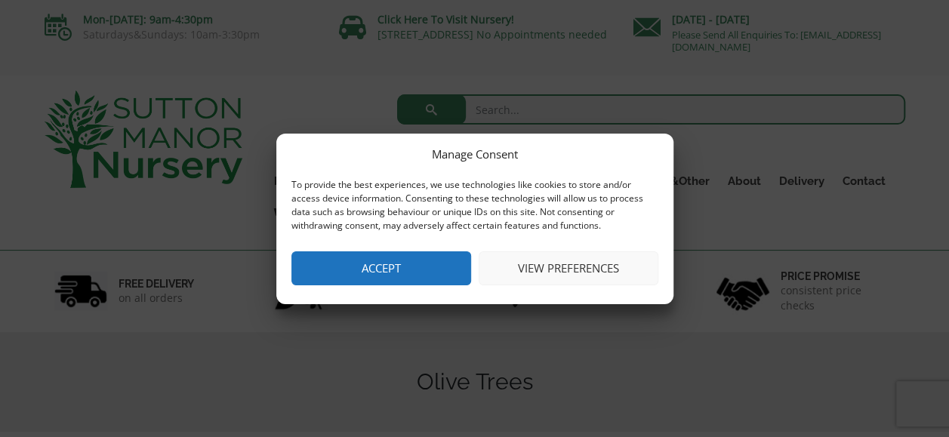
click at [396, 257] on button "Accept" at bounding box center [381, 268] width 180 height 34
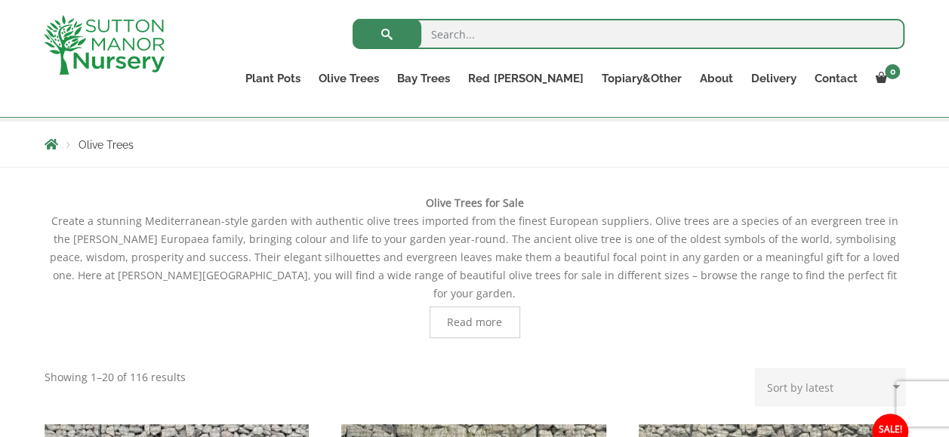
scroll to position [272, 0]
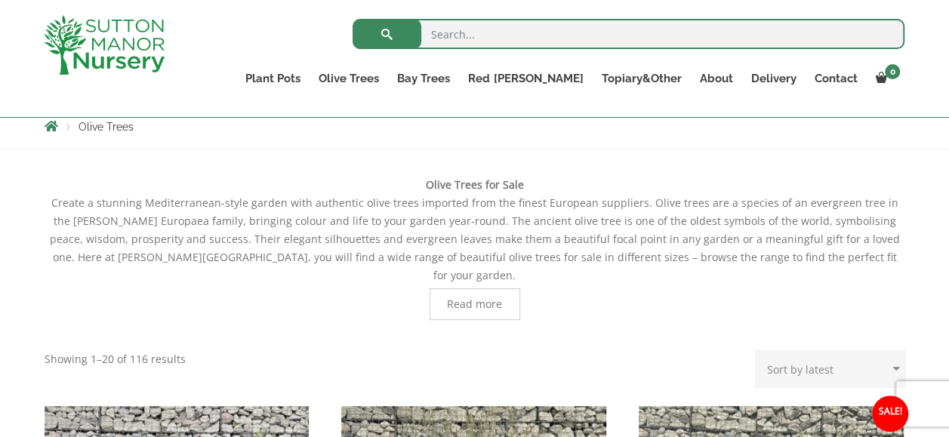
click at [483, 299] on span "Read more" at bounding box center [474, 304] width 55 height 11
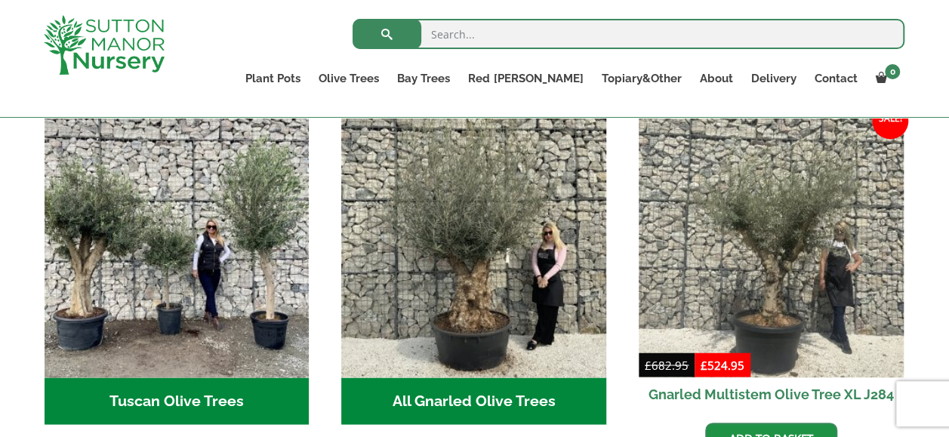
scroll to position [1118, 0]
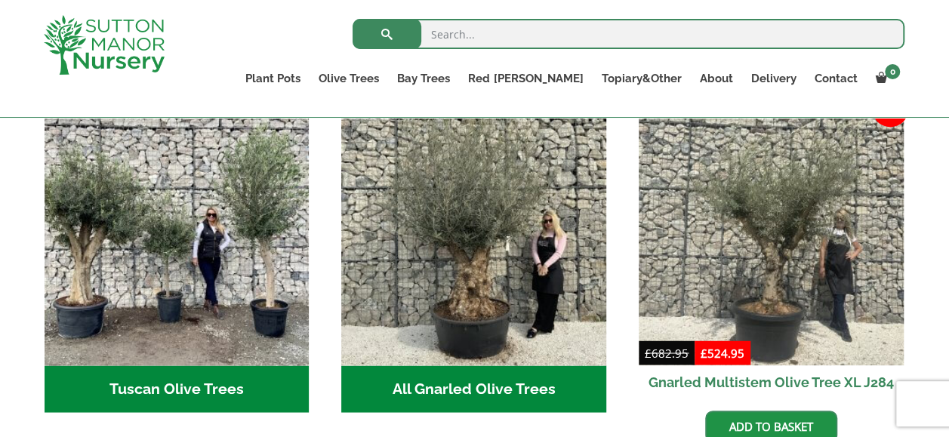
click at [501, 366] on h2 "All Gnarled Olive Trees (215)" at bounding box center [473, 389] width 265 height 47
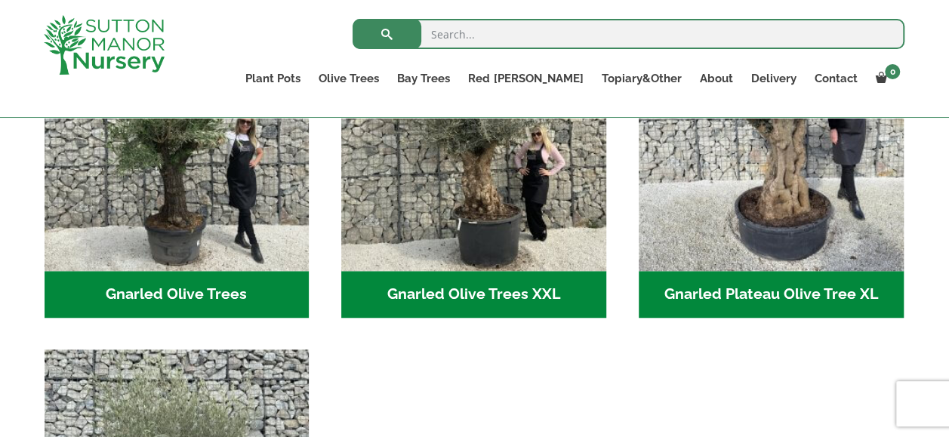
scroll to position [423, 0]
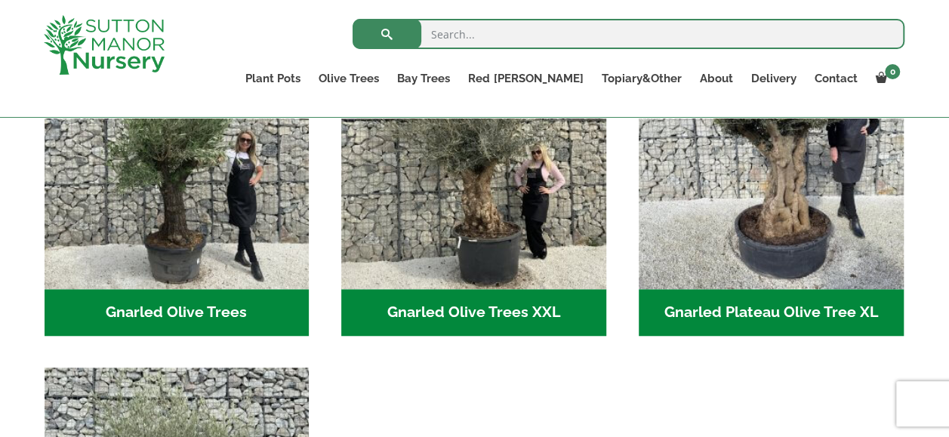
click at [509, 303] on h2 "Gnarled Olive Trees XXL (61)" at bounding box center [473, 312] width 265 height 47
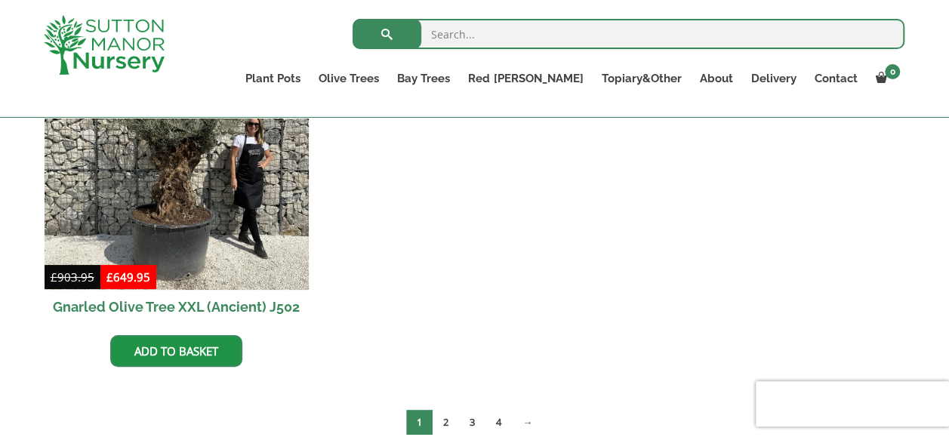
scroll to position [2738, 0]
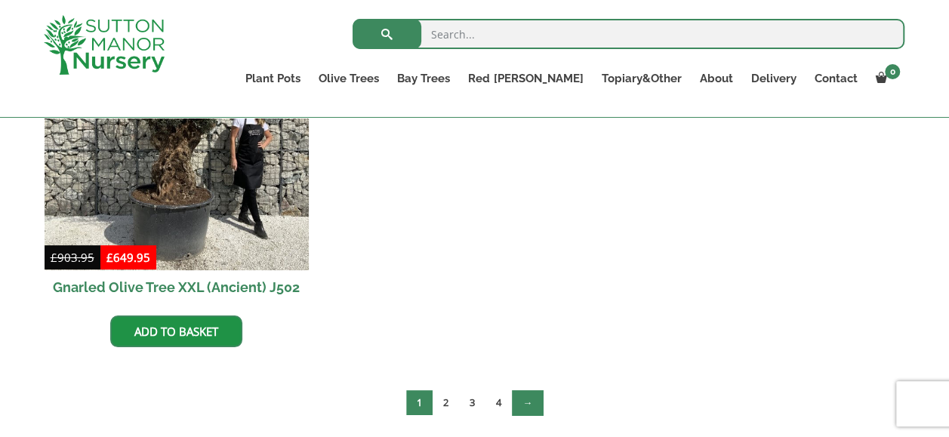
click at [532, 397] on link "→" at bounding box center [527, 402] width 31 height 25
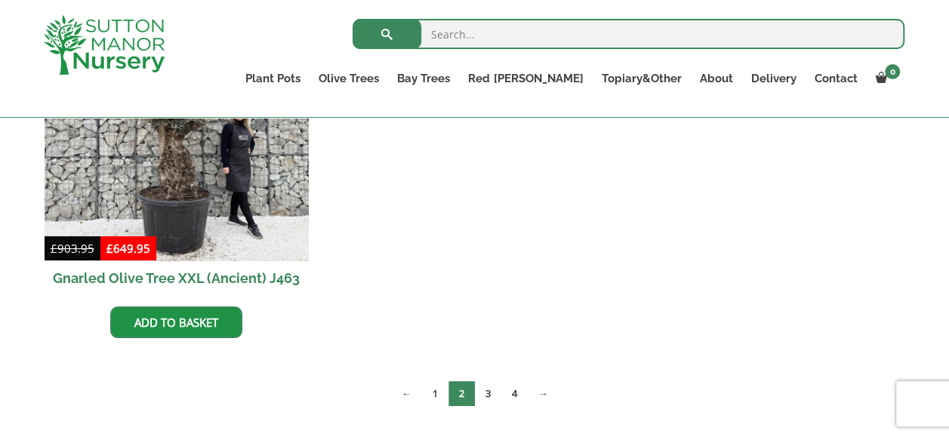
scroll to position [2749, 0]
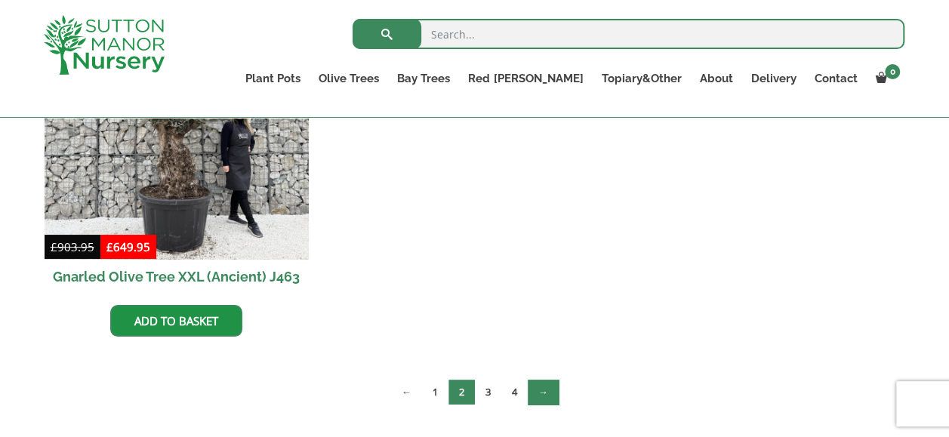
click at [544, 394] on link "→" at bounding box center [543, 392] width 31 height 25
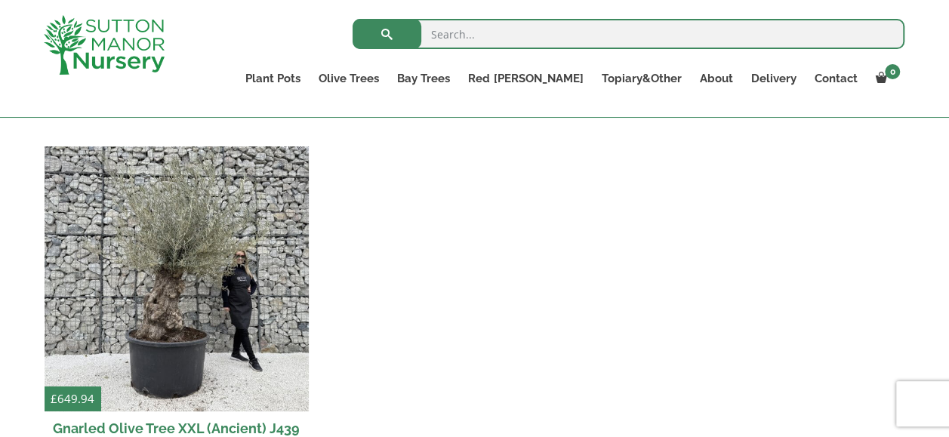
scroll to position [2598, 0]
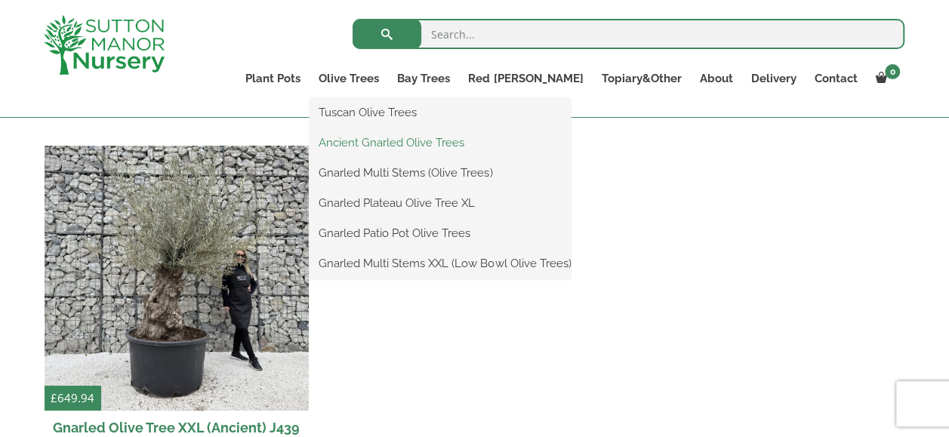
click at [458, 143] on link "Ancient Gnarled Olive Trees" at bounding box center [440, 142] width 261 height 23
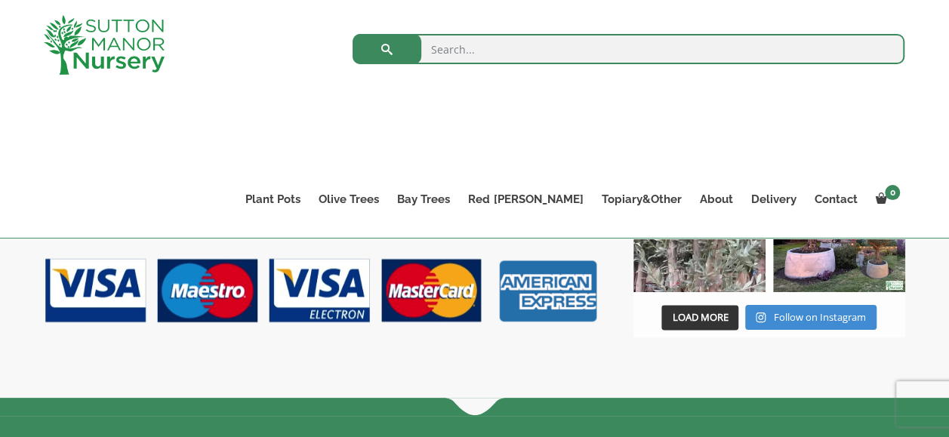
scroll to position [755, 0]
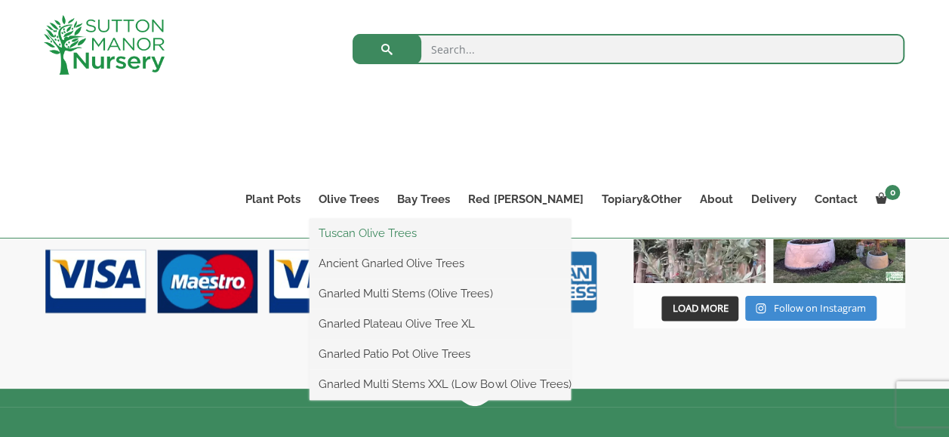
click at [419, 234] on link "Tuscan Olive Trees" at bounding box center [440, 233] width 261 height 23
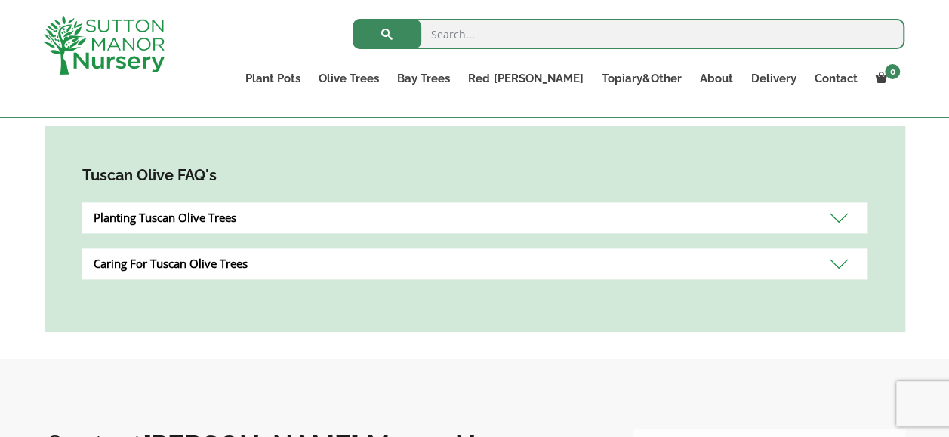
scroll to position [846, 0]
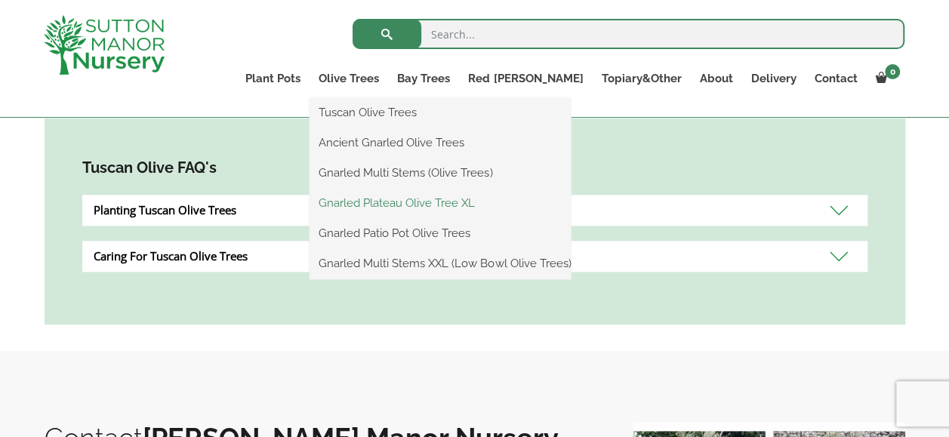
click at [463, 202] on link "Gnarled Plateau Olive Tree XL" at bounding box center [440, 203] width 261 height 23
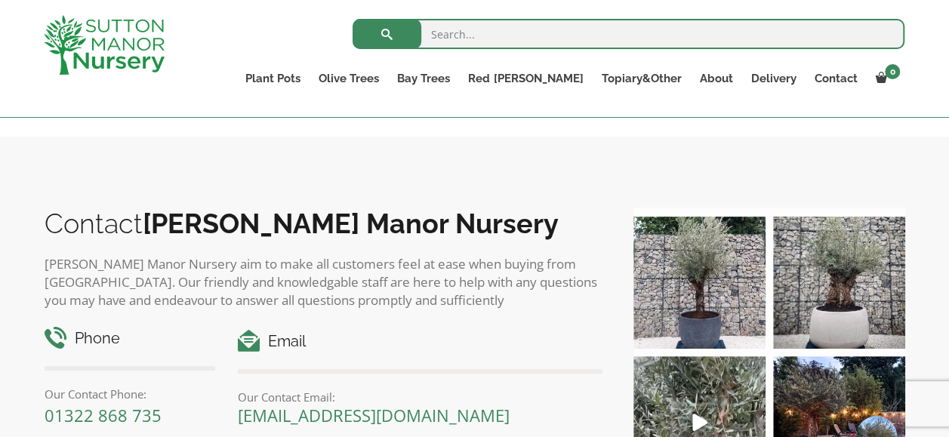
scroll to position [1812, 0]
